Goal: Communication & Community: Ask a question

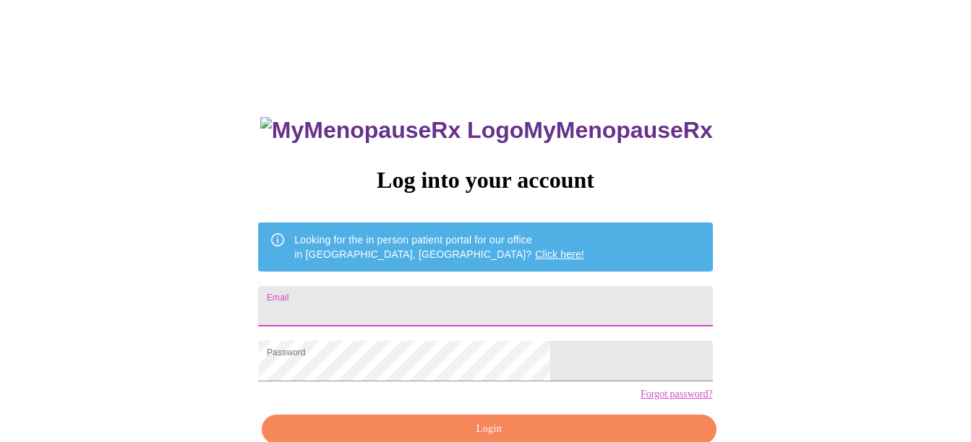
click at [364, 311] on input "Email" at bounding box center [485, 306] width 454 height 40
type input "[EMAIL_ADDRESS][DOMAIN_NAME]"
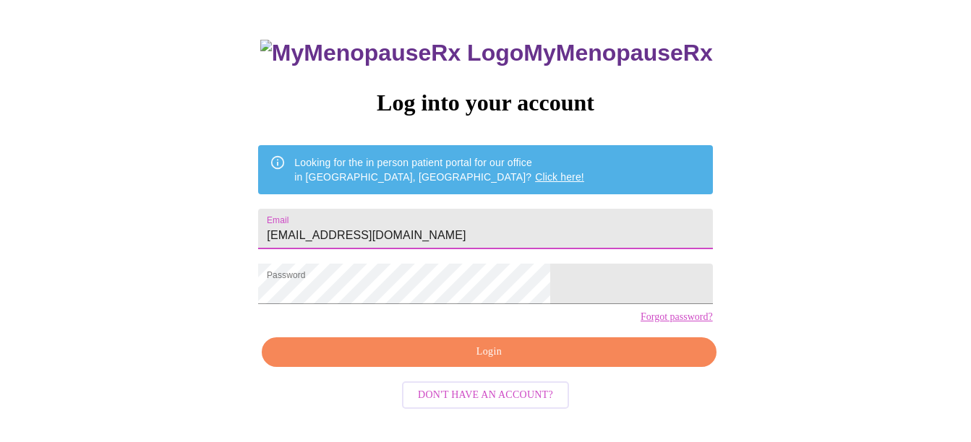
click at [552, 367] on button "Login" at bounding box center [489, 352] width 454 height 30
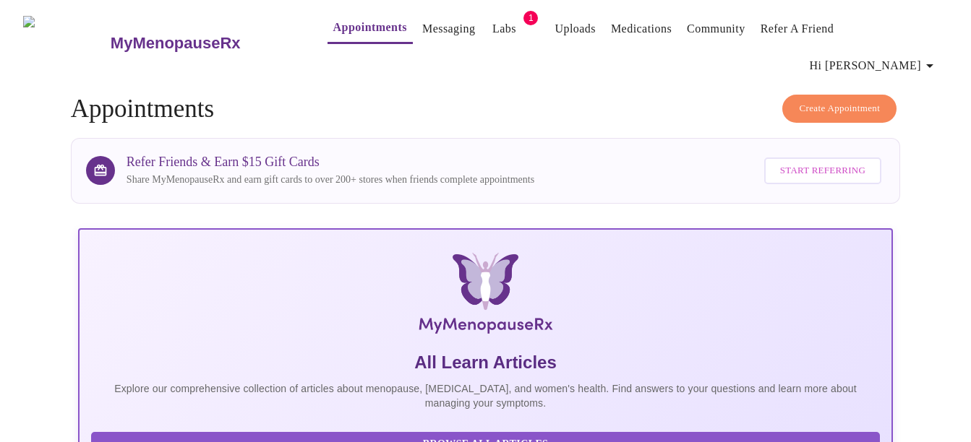
click at [492, 32] on link "Labs" at bounding box center [504, 29] width 24 height 20
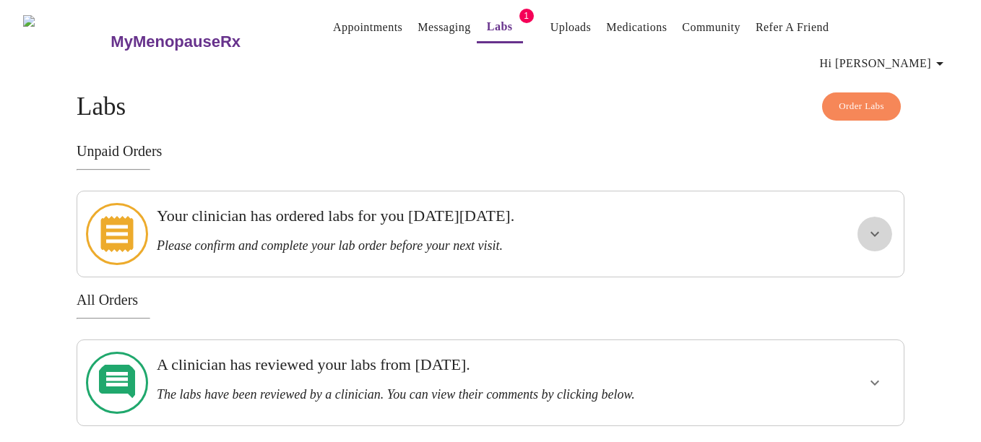
click at [877, 225] on icon "show more" at bounding box center [874, 233] width 17 height 17
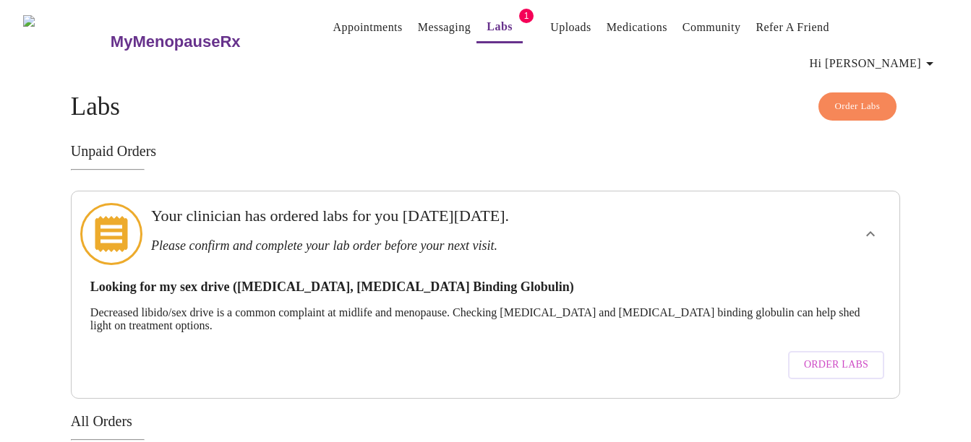
click at [851, 356] on span "Order Labs" at bounding box center [836, 365] width 64 height 18
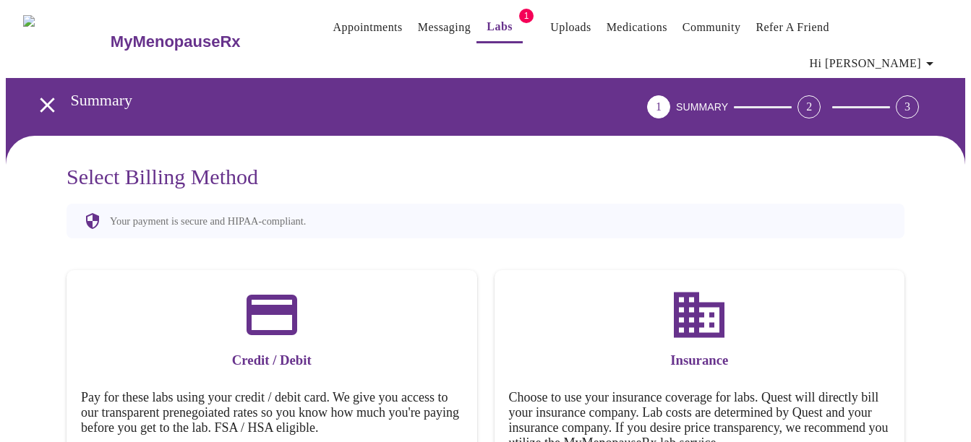
scroll to position [86, 0]
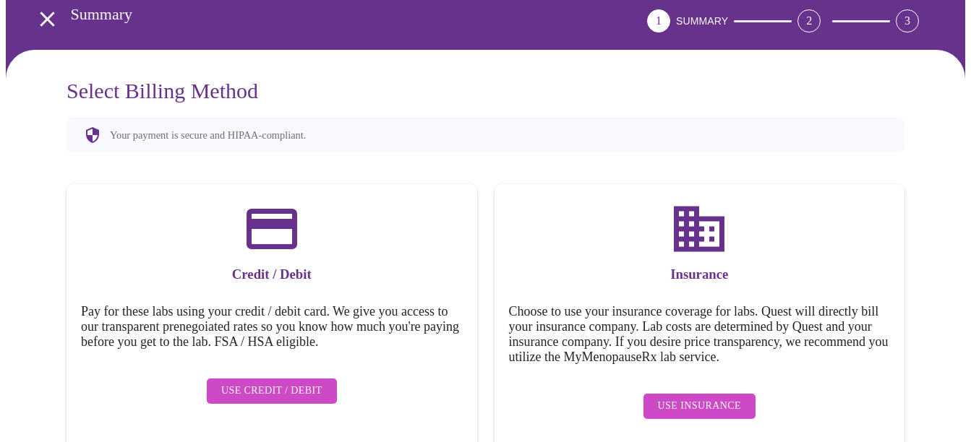
click at [716, 397] on span "Use Insurance" at bounding box center [699, 406] width 83 height 18
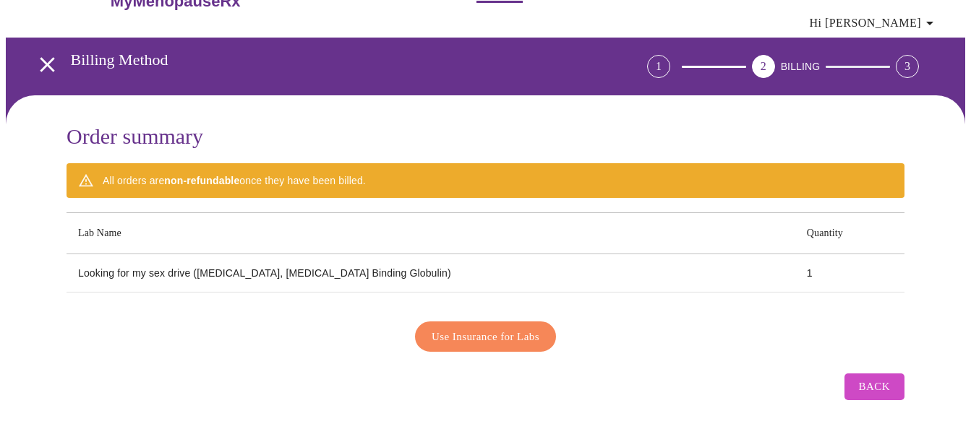
scroll to position [11, 0]
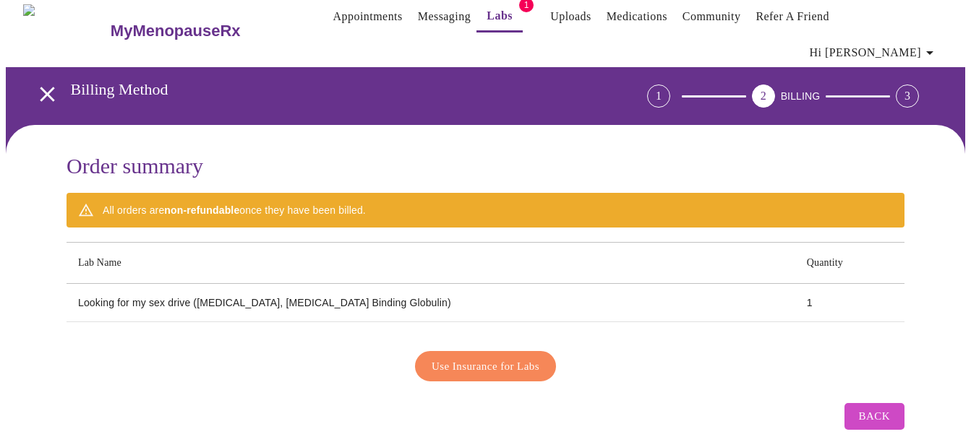
click at [473, 357] on span "Use Insurance for Labs" at bounding box center [485, 366] width 108 height 19
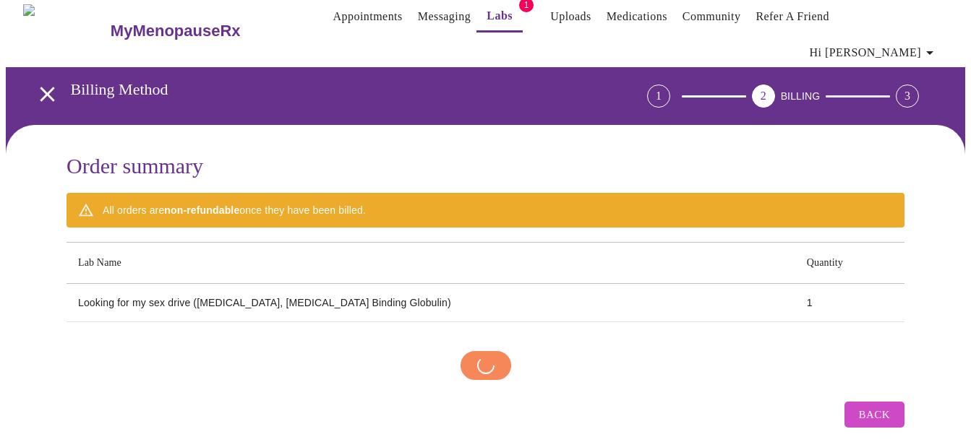
scroll to position [9, 0]
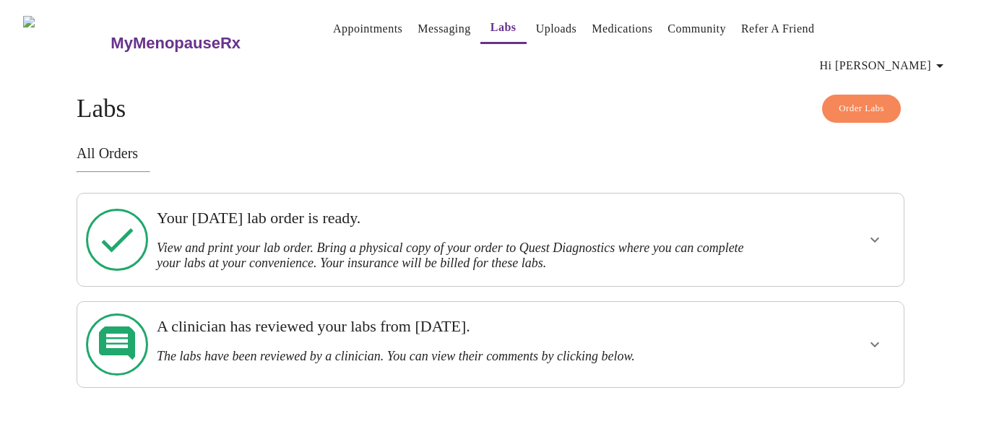
click at [875, 231] on icon "show more" at bounding box center [874, 239] width 17 height 17
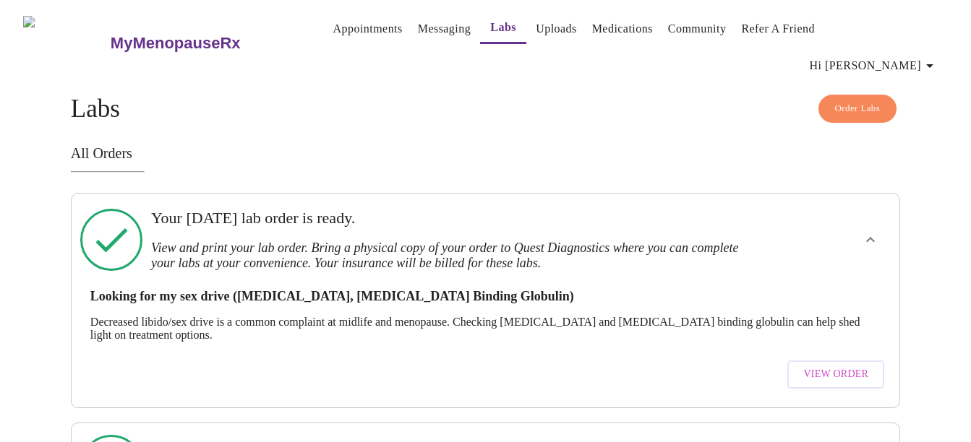
click at [830, 366] on span "View Order" at bounding box center [835, 375] width 65 height 18
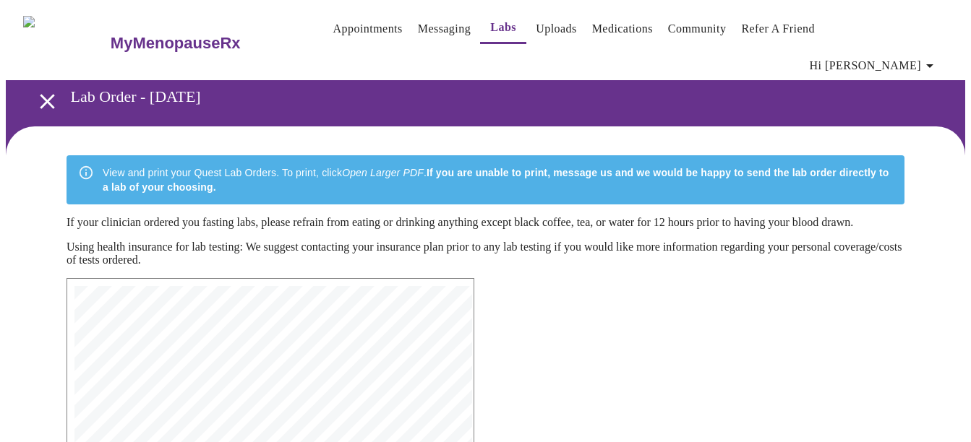
click at [418, 32] on link "Messaging" at bounding box center [444, 29] width 53 height 20
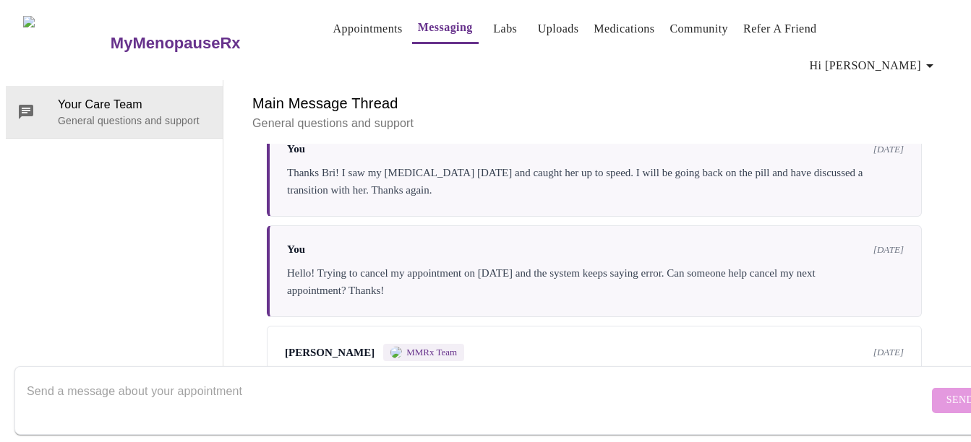
scroll to position [3572, 0]
click at [80, 383] on textarea "Send a message about your appointment" at bounding box center [477, 400] width 901 height 46
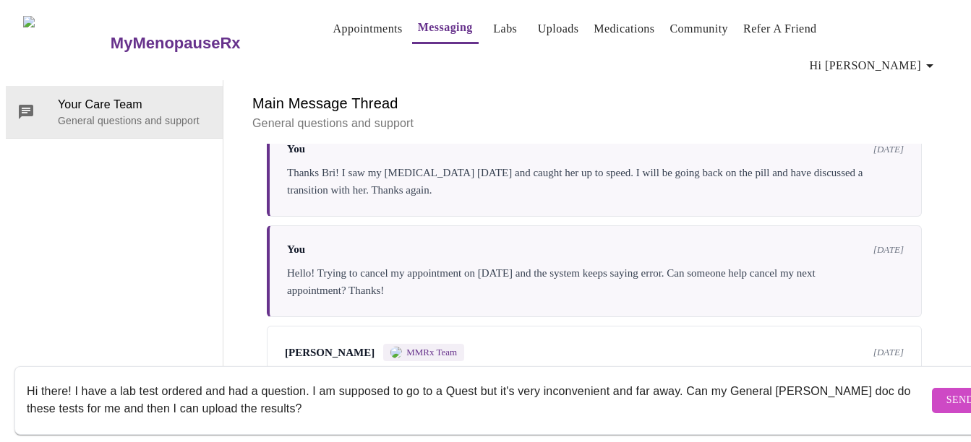
click at [259, 397] on textarea "Hi there! I have a lab test ordered and had a question. I am supposed to go to …" at bounding box center [477, 400] width 901 height 46
drag, startPoint x: 843, startPoint y: 377, endPoint x: 855, endPoint y: 380, distance: 11.9
click at [855, 380] on textarea "Hi there! I have a lab test ordered and had a question. I am supposed to go to …" at bounding box center [477, 400] width 901 height 46
type textarea "Hi there! I have a lab test ordered and had a question. I am supposed to go to …"
click at [946, 392] on span "Send" at bounding box center [959, 401] width 27 height 18
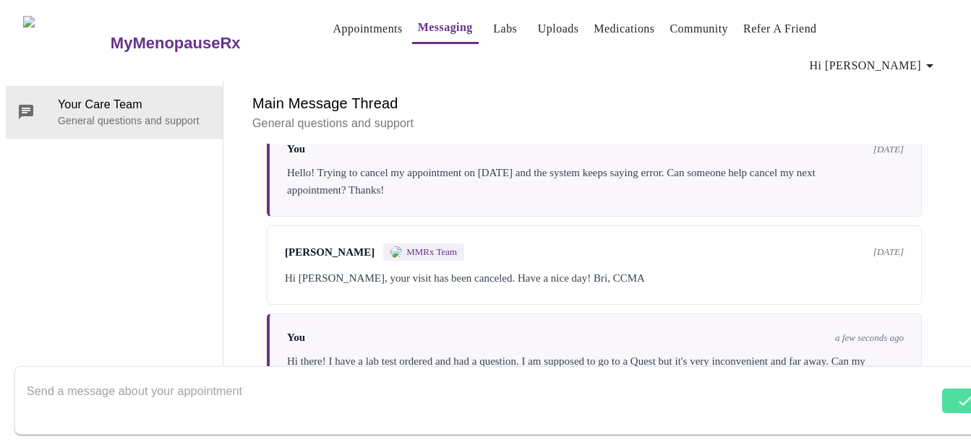
scroll to position [3677, 0]
